Goal: Obtain resource: Obtain resource

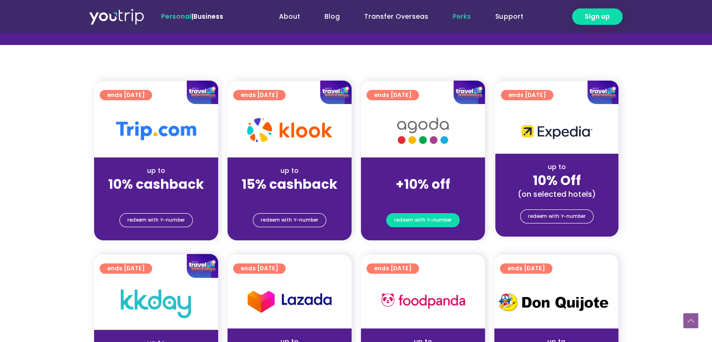
click at [428, 220] on span "redeem with Y-number" at bounding box center [423, 219] width 58 height 13
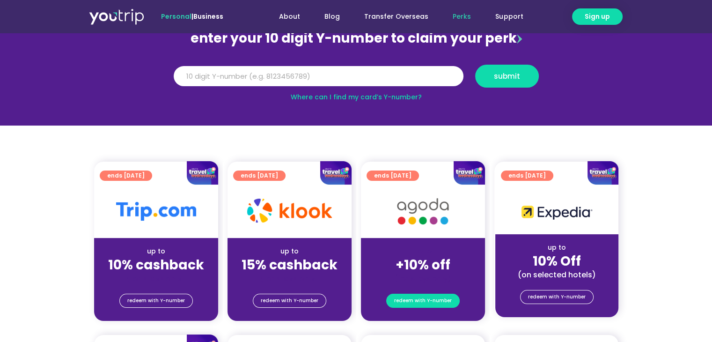
scroll to position [103, 0]
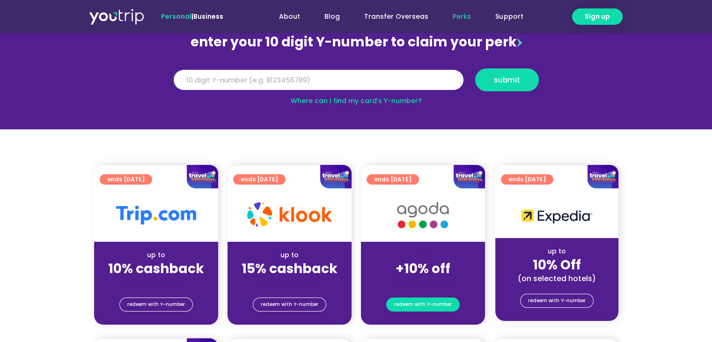
click at [422, 304] on span "redeem with Y-number" at bounding box center [423, 304] width 58 height 13
click at [406, 307] on span "redeem with Y-number" at bounding box center [423, 304] width 58 height 13
click at [329, 82] on input "Y Number" at bounding box center [319, 80] width 290 height 21
type input "8170282007"
drag, startPoint x: 538, startPoint y: 73, endPoint x: 527, endPoint y: 75, distance: 10.9
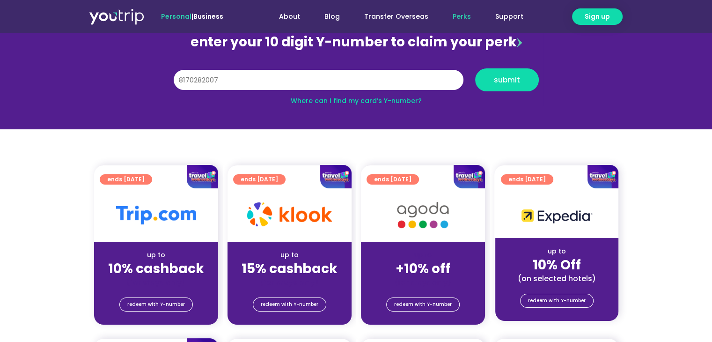
click at [538, 73] on div "submit" at bounding box center [506, 79] width 75 height 23
click at [505, 80] on span "submit" at bounding box center [507, 79] width 26 height 7
